Goal: Contribute content: Add original content to the website for others to see

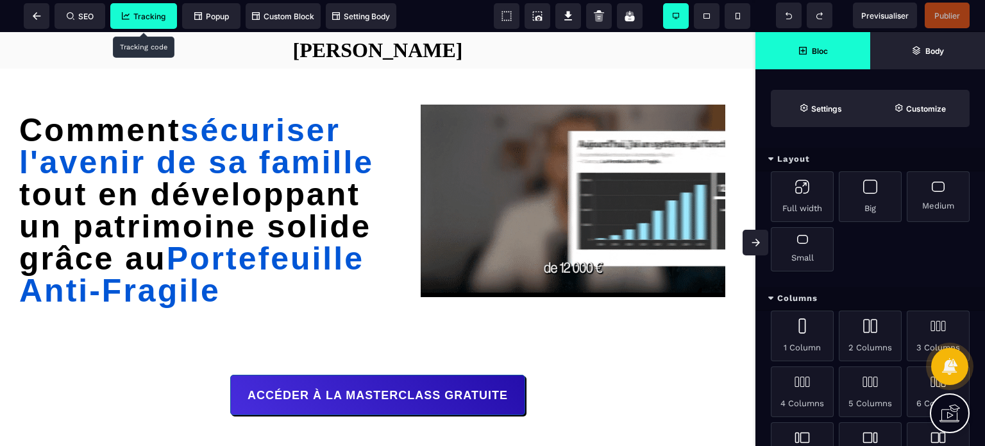
click at [130, 17] on span "Tracking" at bounding box center [144, 17] width 44 height 10
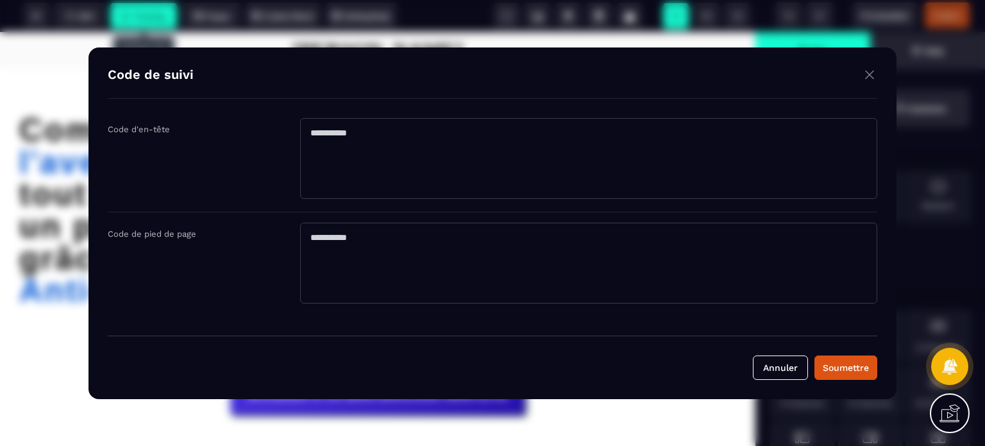
click at [312, 131] on textarea "Modal window" at bounding box center [588, 158] width 577 height 81
paste textarea "**********"
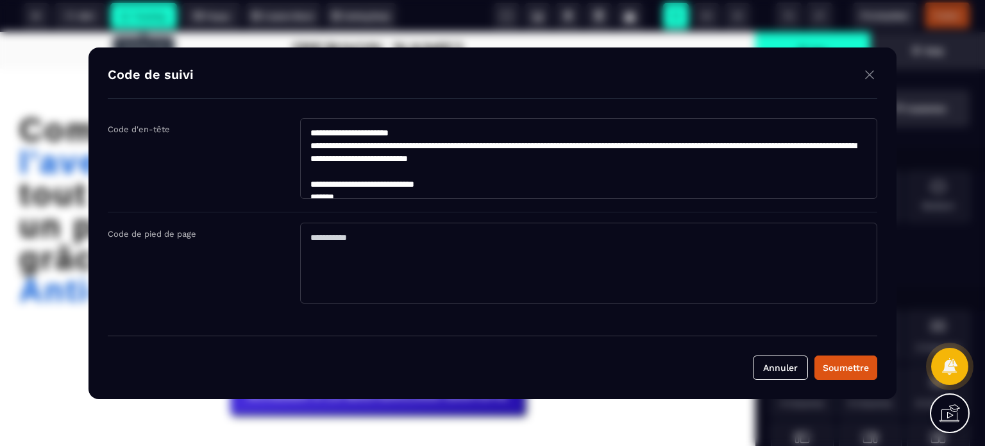
scroll to position [517, 0]
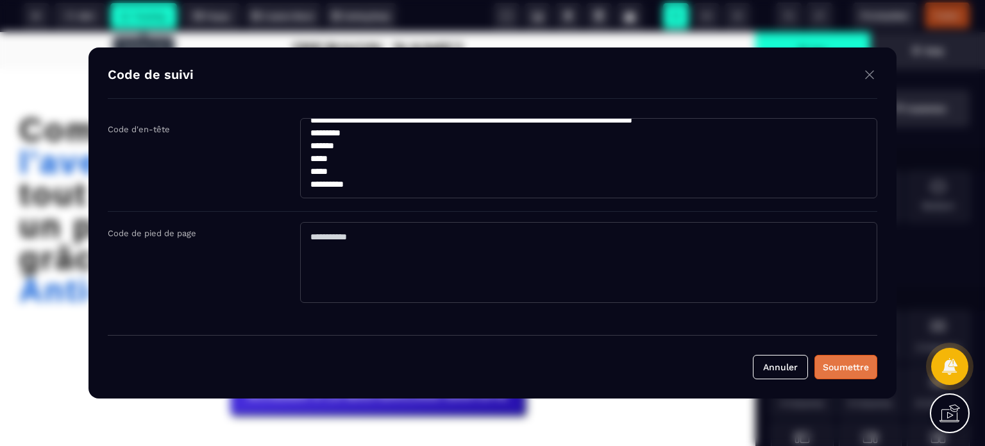
type textarea "**********"
click at [836, 362] on div "Soumettre" at bounding box center [846, 366] width 46 height 13
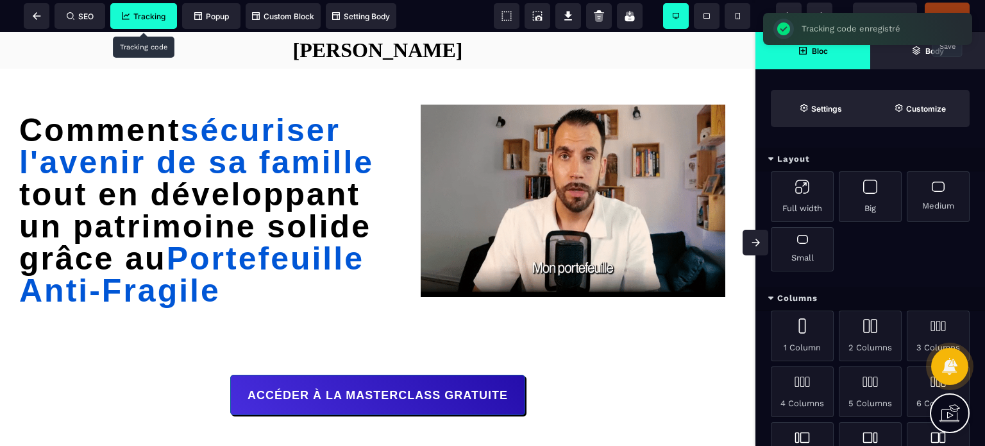
click at [944, 8] on span "Publier" at bounding box center [947, 16] width 45 height 26
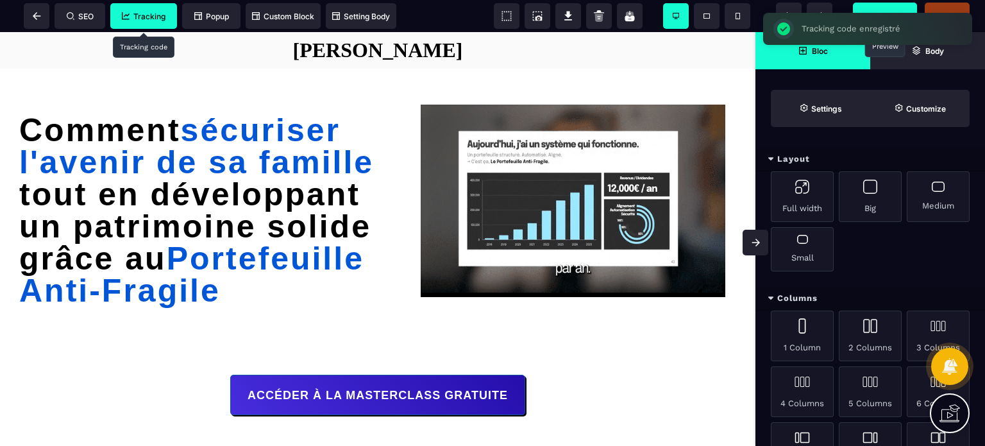
click at [891, 7] on span "Previsualiser" at bounding box center [885, 16] width 64 height 26
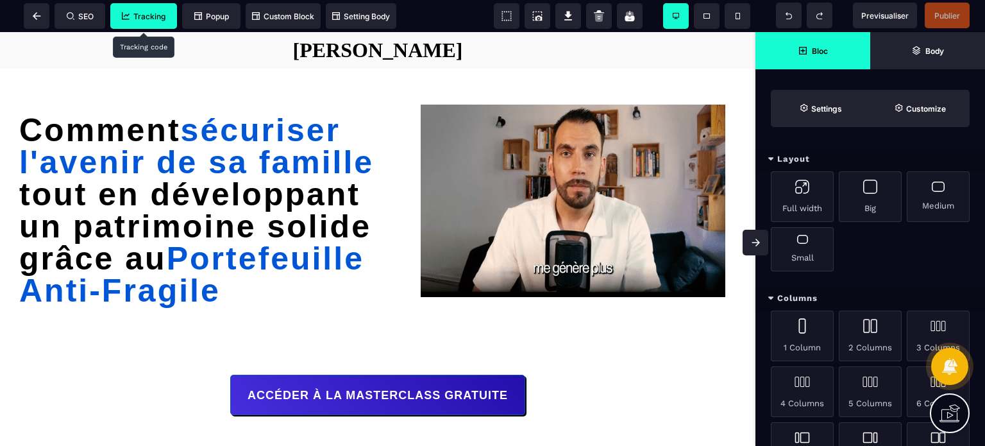
click at [144, 28] on span "Tracking" at bounding box center [143, 16] width 67 height 26
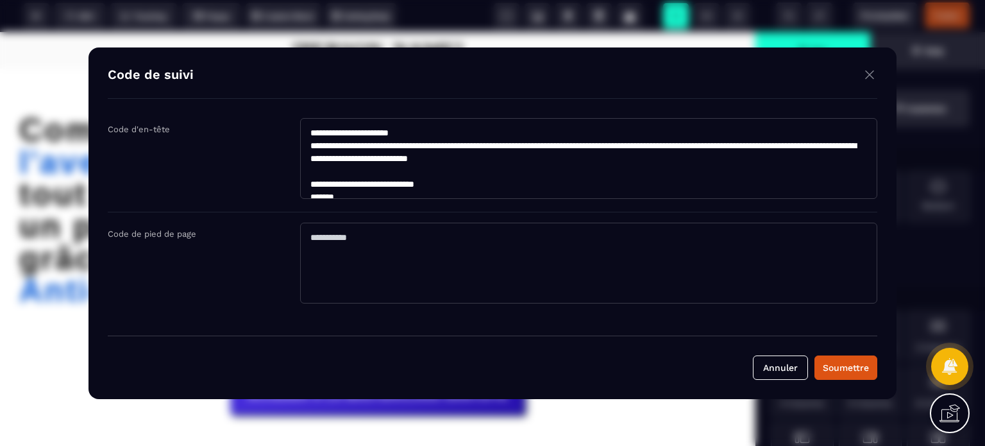
click at [403, 169] on textarea "Modal window" at bounding box center [588, 158] width 577 height 81
paste textarea "**********"
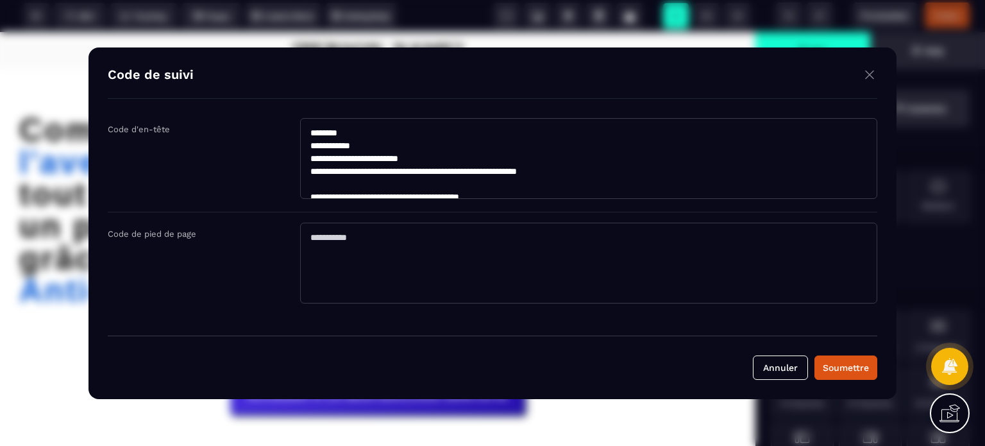
scroll to position [1659, 0]
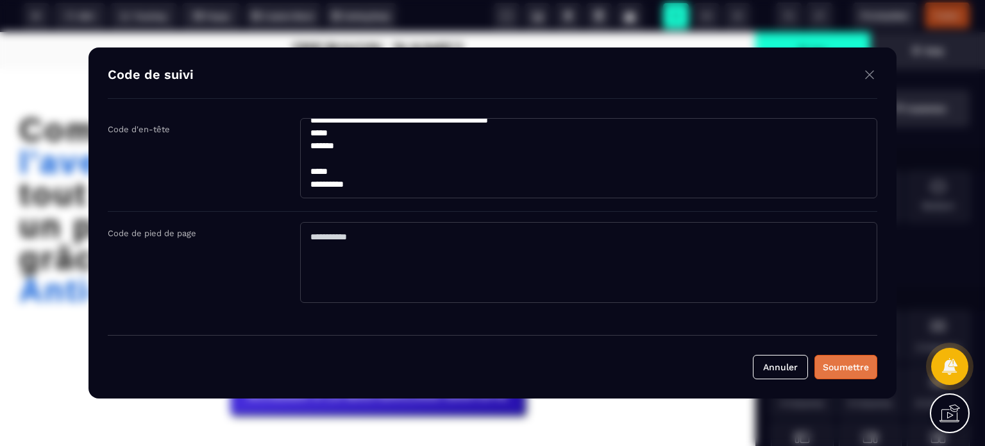
type textarea "**********"
click at [854, 364] on div "Soumettre" at bounding box center [846, 366] width 46 height 13
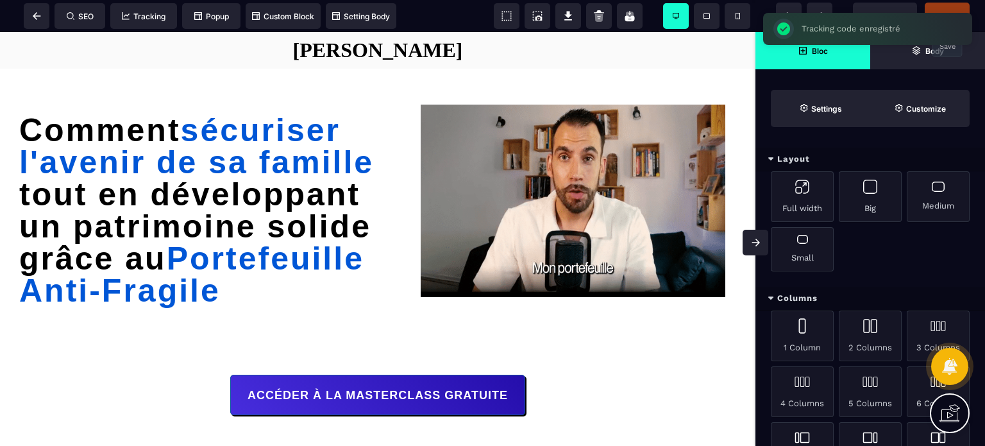
click at [942, 8] on span "Publier" at bounding box center [947, 16] width 45 height 26
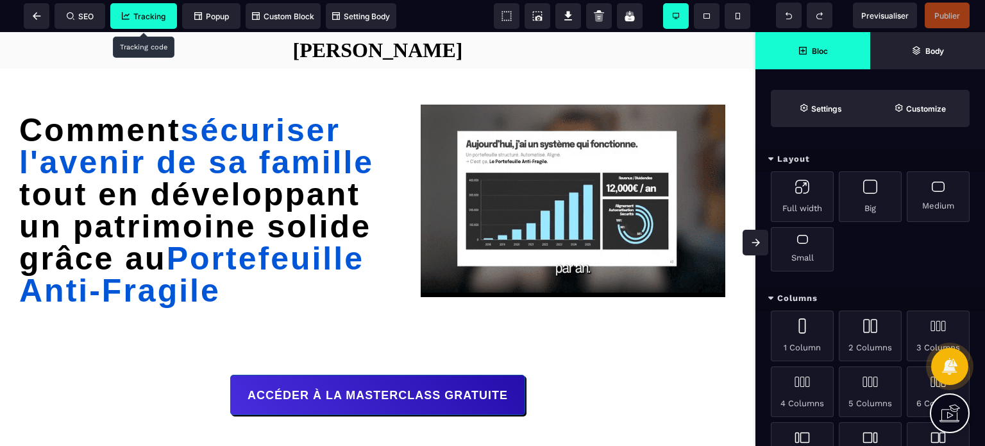
click at [139, 26] on span "Tracking" at bounding box center [143, 16] width 67 height 26
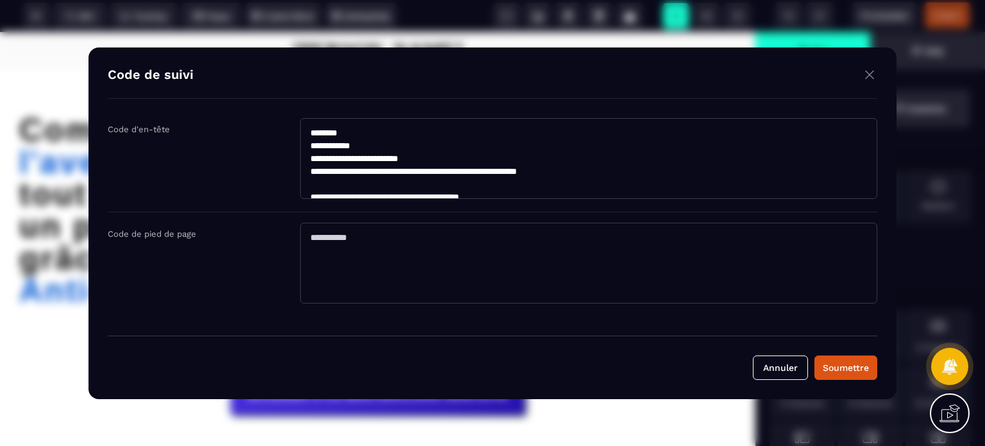
click at [393, 193] on textarea "Modal window" at bounding box center [588, 158] width 577 height 81
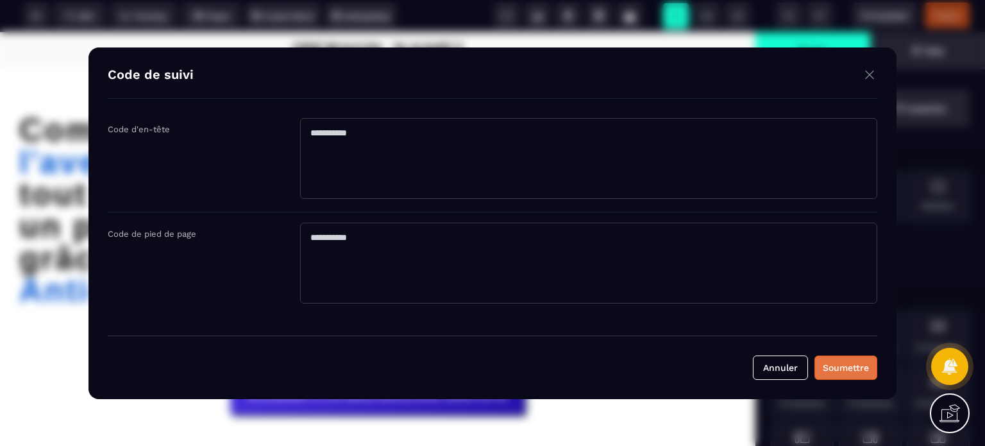
click at [853, 364] on div "Soumettre" at bounding box center [846, 367] width 46 height 13
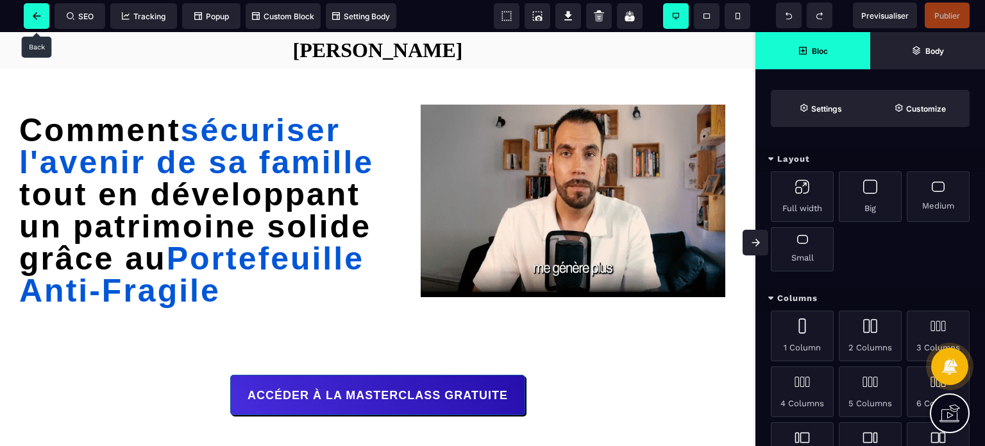
click at [36, 13] on icon at bounding box center [37, 16] width 8 height 8
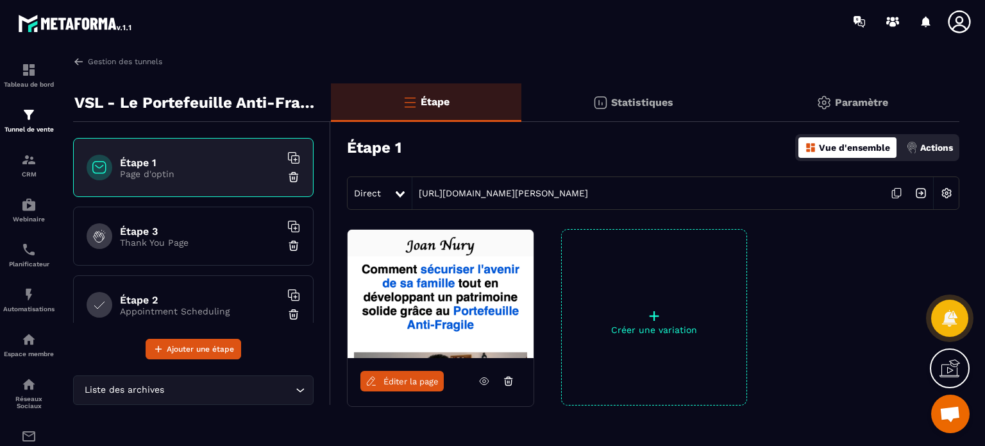
click at [957, 22] on icon at bounding box center [959, 21] width 22 height 22
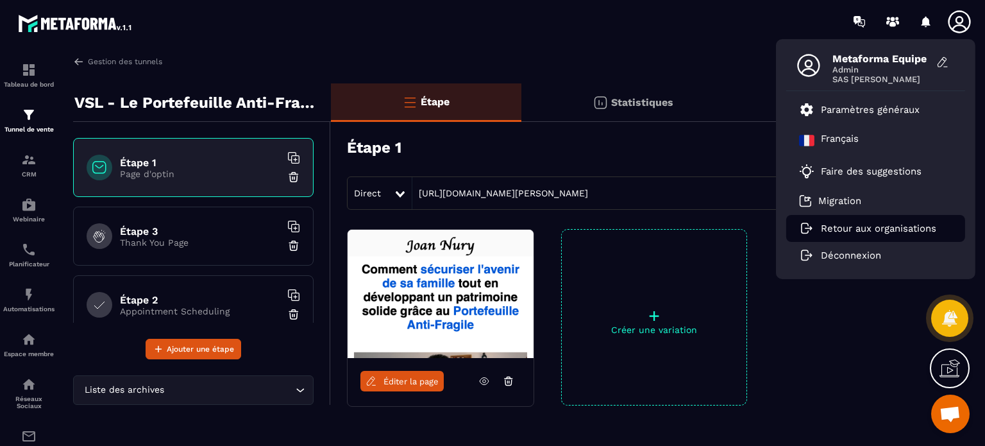
click at [857, 235] on li "Retour aux organisations" at bounding box center [875, 228] width 179 height 27
click at [854, 232] on p "Retour aux organisations" at bounding box center [878, 229] width 115 height 12
click at [840, 225] on p "Retour aux organisations" at bounding box center [878, 229] width 115 height 12
click at [643, 138] on div "Étape 1 Vue d'ensemble Actions" at bounding box center [653, 147] width 612 height 45
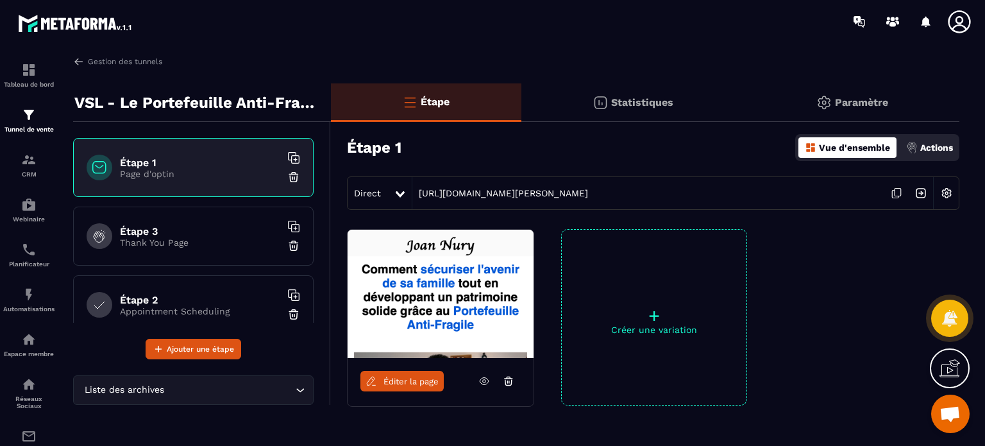
click at [878, 99] on p "Paramètre" at bounding box center [861, 102] width 53 height 12
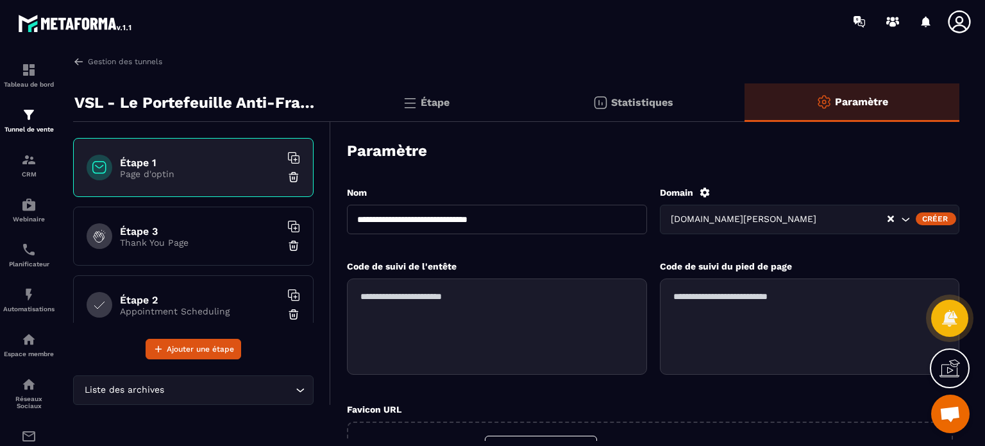
click at [410, 102] on img at bounding box center [409, 102] width 15 height 15
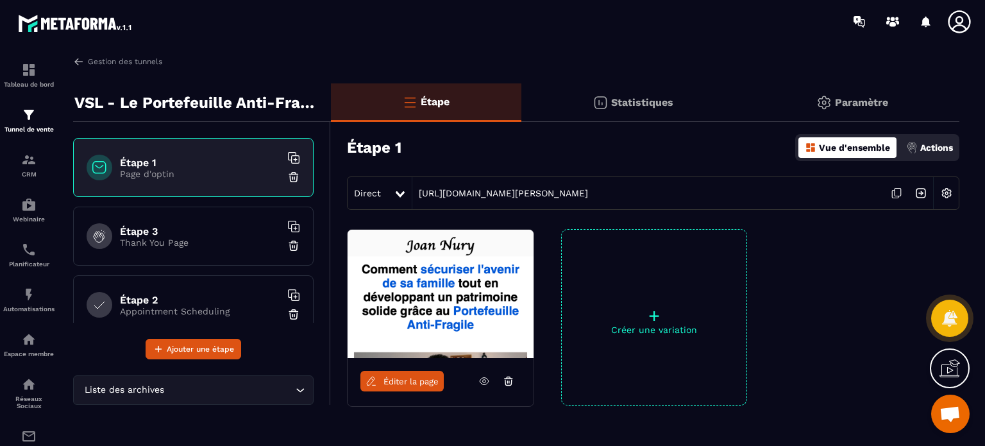
click at [418, 392] on div "Éditer la page" at bounding box center [441, 381] width 186 height 46
click at [416, 384] on span "Éditer la page" at bounding box center [411, 381] width 55 height 10
